Goal: Information Seeking & Learning: Check status

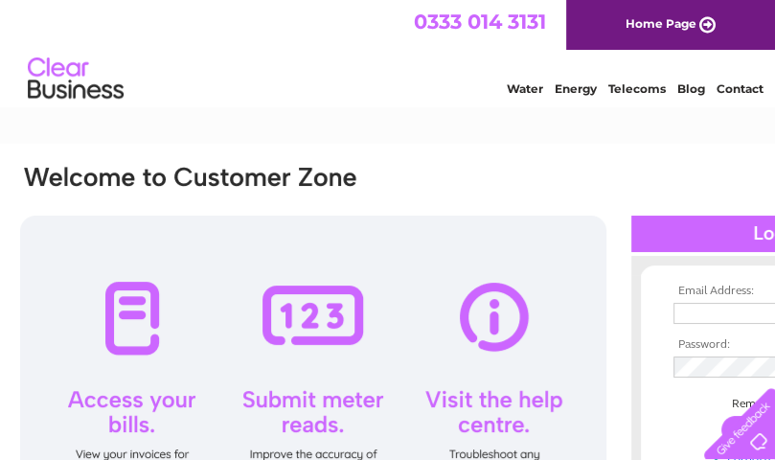
type input "havencrafts@hotmail.com"
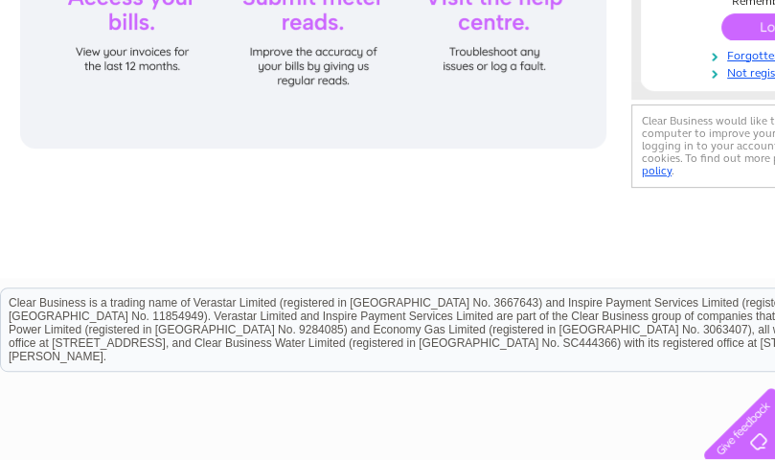
click at [744, 19] on input "submit" at bounding box center [780, 26] width 118 height 27
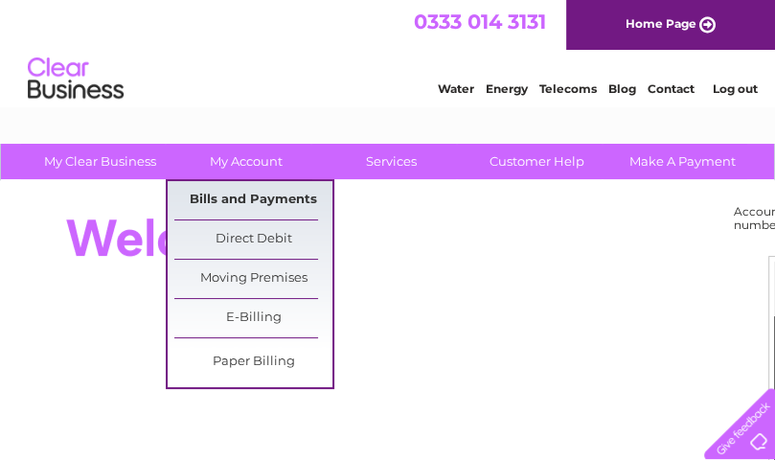
click at [241, 199] on link "Bills and Payments" at bounding box center [253, 200] width 158 height 38
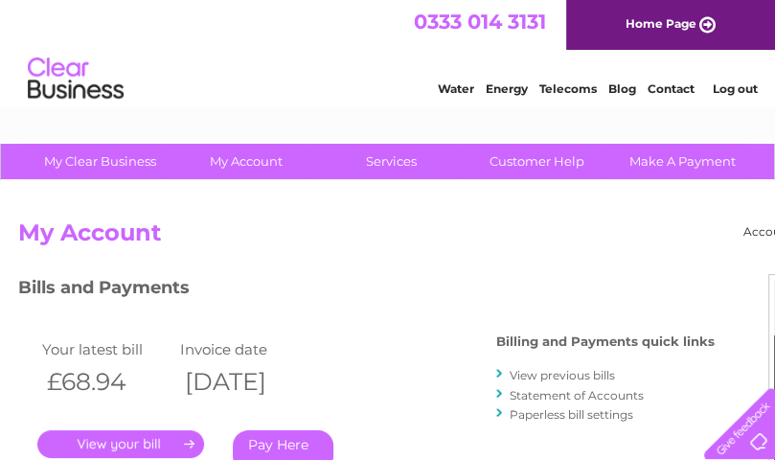
scroll to position [402, 0]
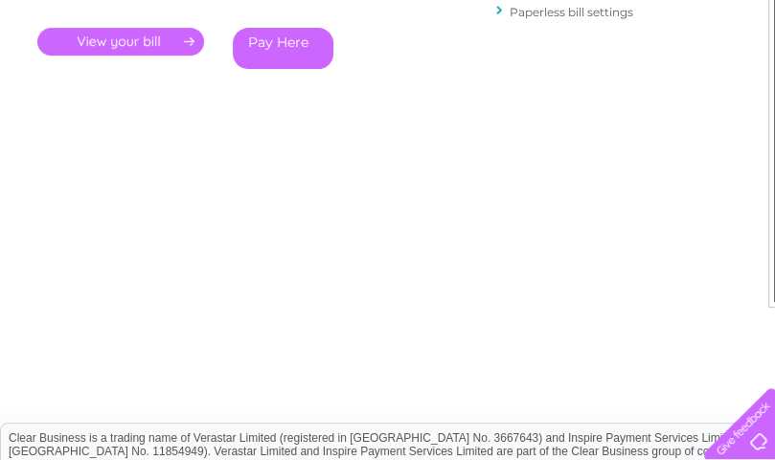
click at [138, 42] on link "." at bounding box center [120, 42] width 167 height 28
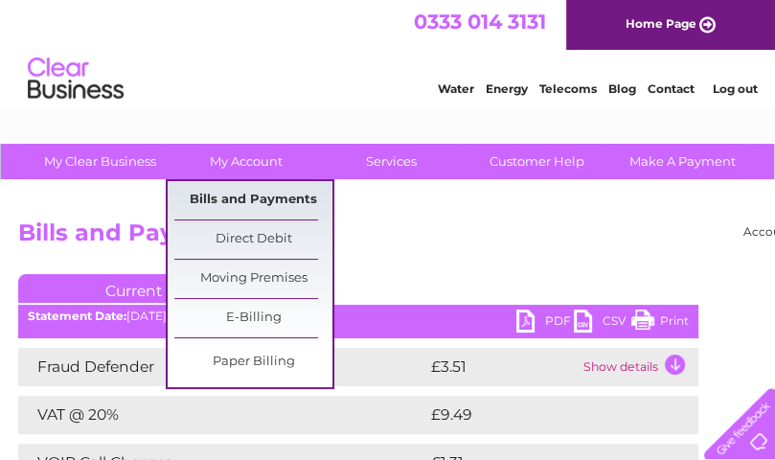
click at [247, 194] on link "Bills and Payments" at bounding box center [253, 200] width 158 height 38
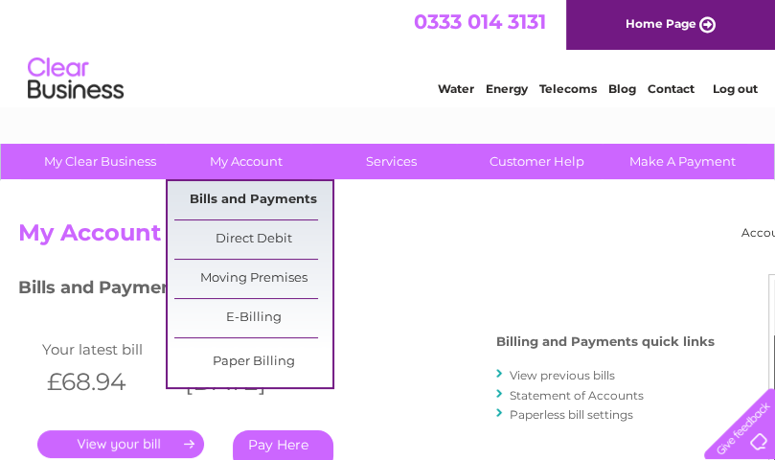
click at [262, 191] on link "Bills and Payments" at bounding box center [253, 200] width 158 height 38
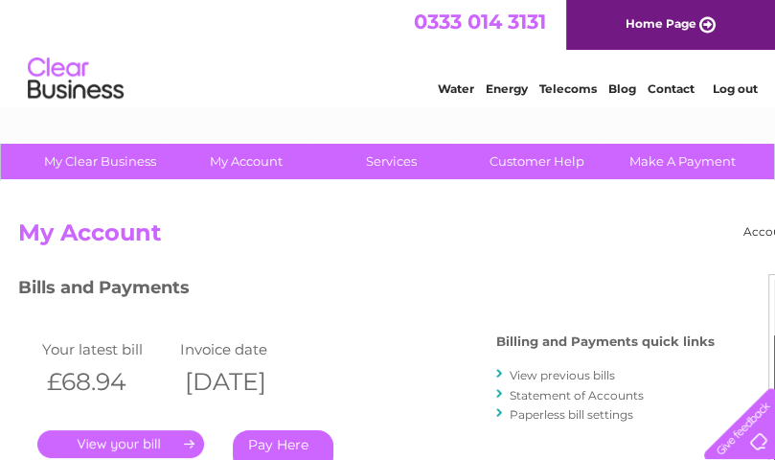
click at [535, 374] on link "View previous bills" at bounding box center [561, 375] width 105 height 14
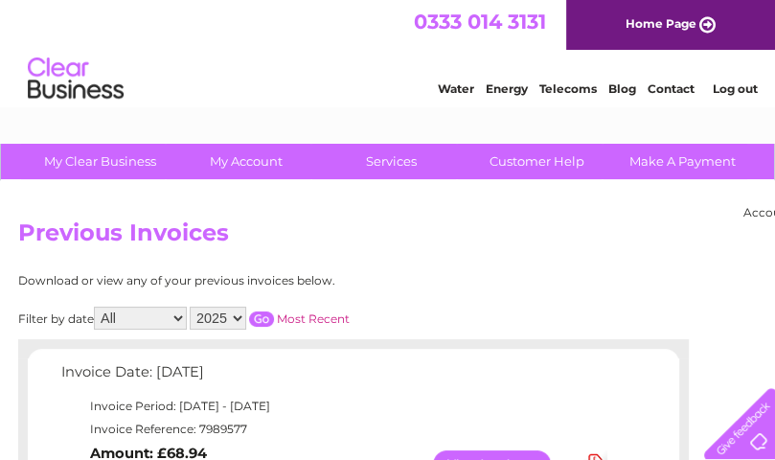
scroll to position [402, 0]
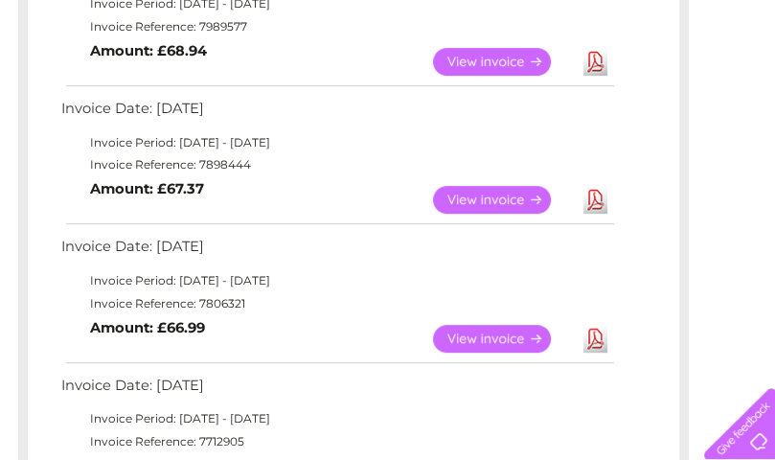
click at [498, 195] on link "View" at bounding box center [503, 200] width 141 height 28
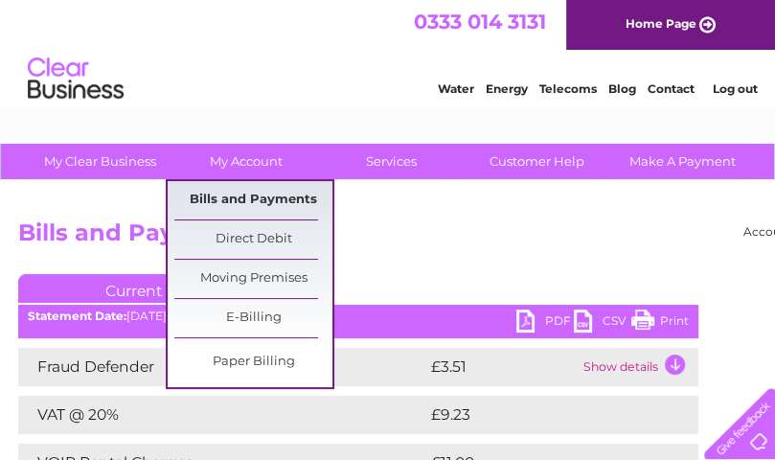
click at [257, 195] on link "Bills and Payments" at bounding box center [253, 200] width 158 height 38
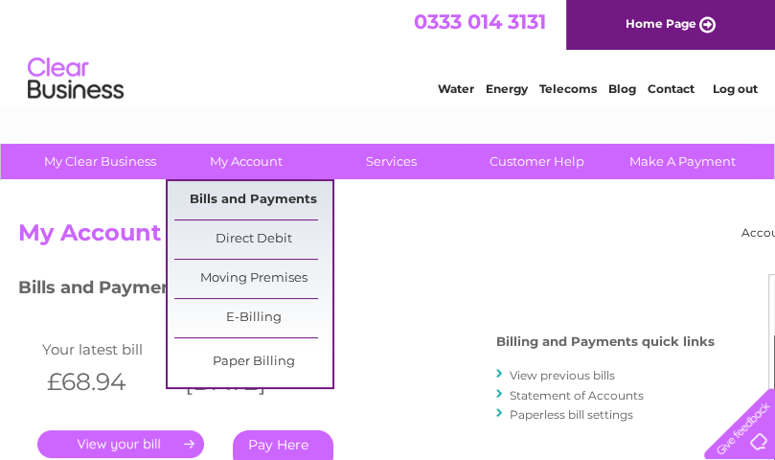
click at [253, 190] on link "Bills and Payments" at bounding box center [253, 200] width 158 height 38
click at [252, 196] on link "Bills and Payments" at bounding box center [253, 200] width 158 height 38
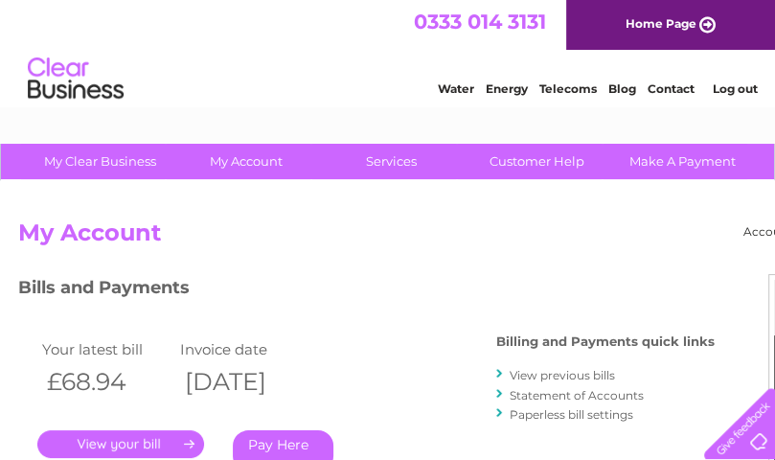
click at [546, 375] on link "View previous bills" at bounding box center [561, 375] width 105 height 14
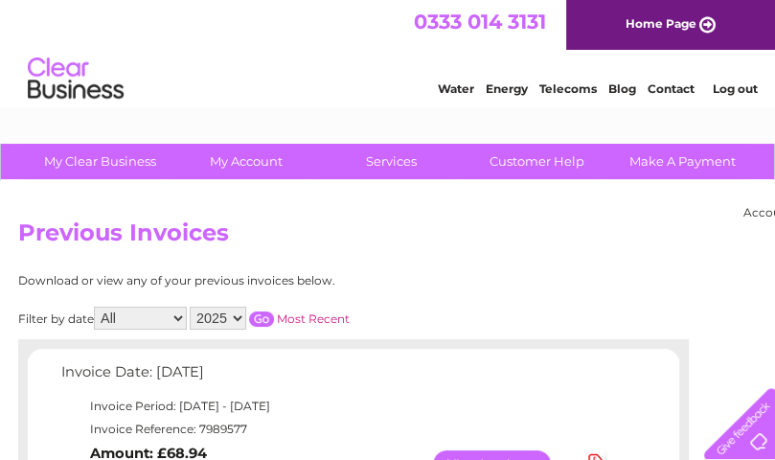
scroll to position [402, 0]
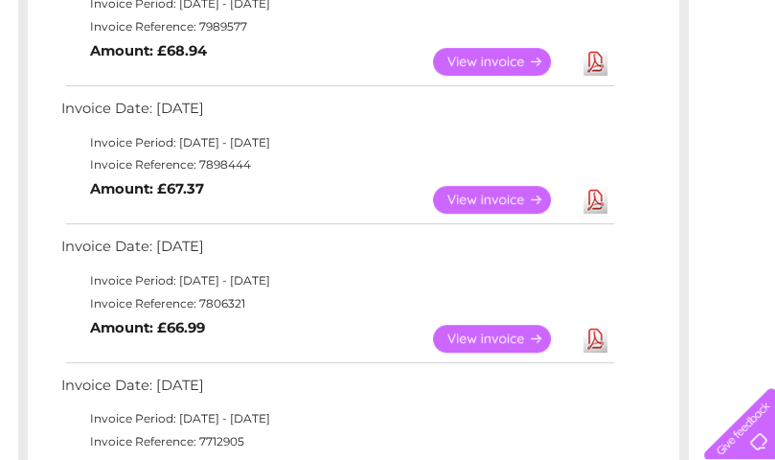
click at [497, 334] on link "View" at bounding box center [503, 339] width 141 height 28
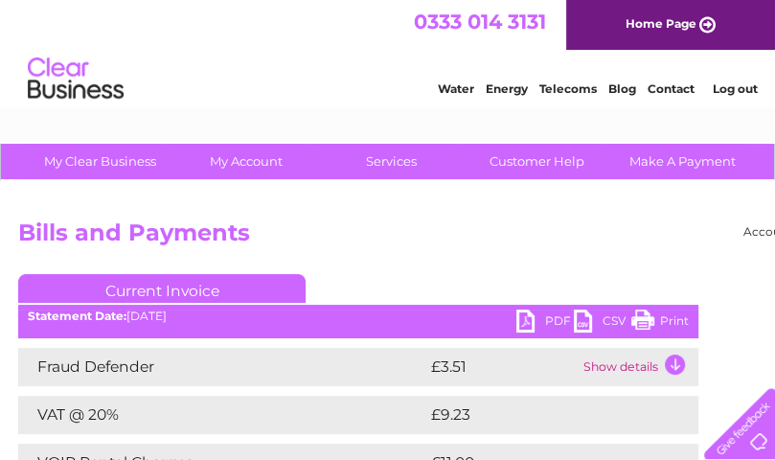
scroll to position [402, 0]
